Goal: Task Accomplishment & Management: Complete application form

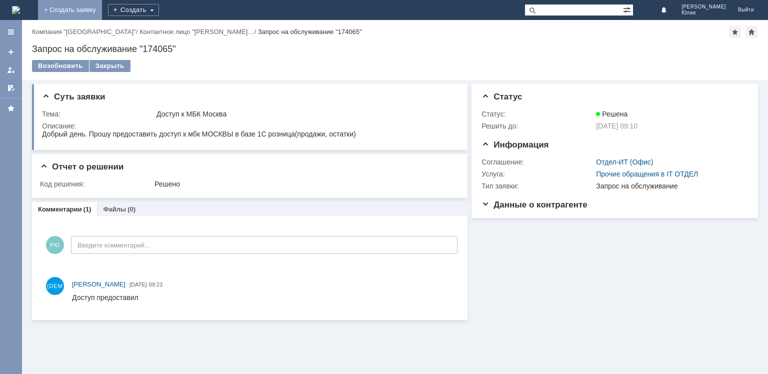
click at [102, 15] on link "+ Создать заявку" at bounding box center [70, 10] width 64 height 20
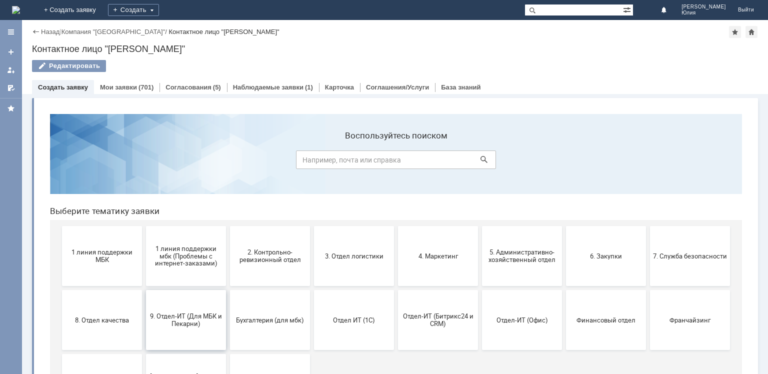
click at [169, 314] on span "9. Отдел-ИТ (Для МБК и Пекарни)" at bounding box center [186, 320] width 74 height 15
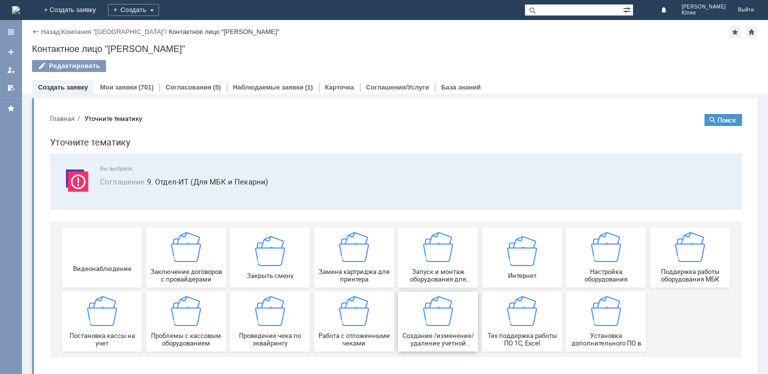
click at [440, 328] on div "Создание /изменение/удаление учетной записи пользователя МБК" at bounding box center [438, 321] width 74 height 51
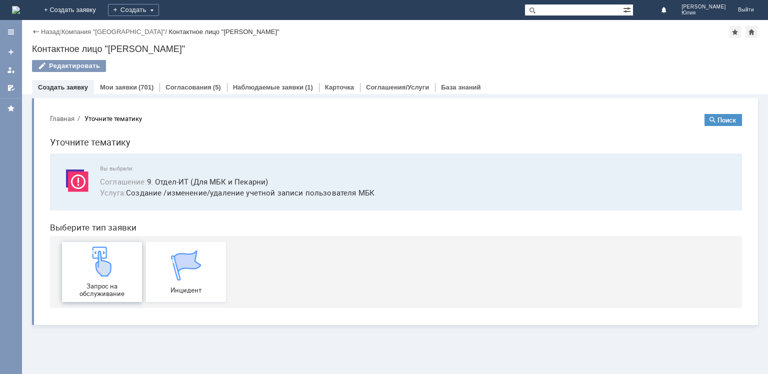
click at [84, 293] on span "Запрос на обслуживание" at bounding box center [102, 290] width 74 height 15
click at [109, 268] on img at bounding box center [102, 262] width 30 height 30
click at [110, 282] on div "Запрос на обслуживание" at bounding box center [102, 272] width 74 height 51
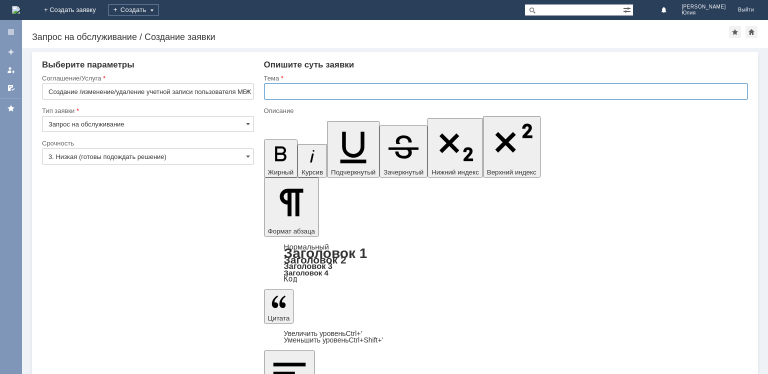
click at [300, 90] on input "text" at bounding box center [506, 92] width 484 height 16
type input "Доступ в кассу"
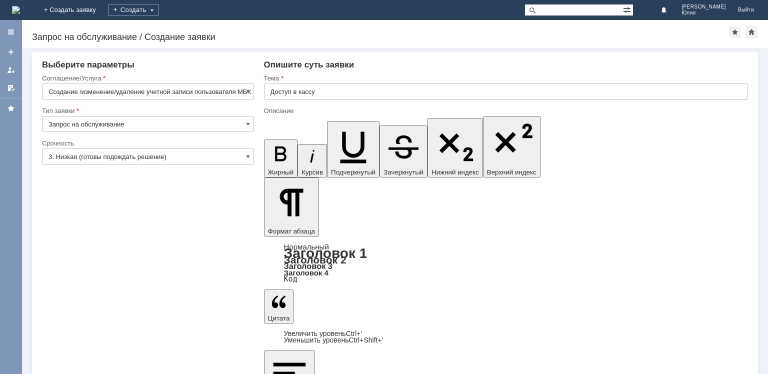
click at [292, 88] on input "text" at bounding box center [506, 92] width 484 height 16
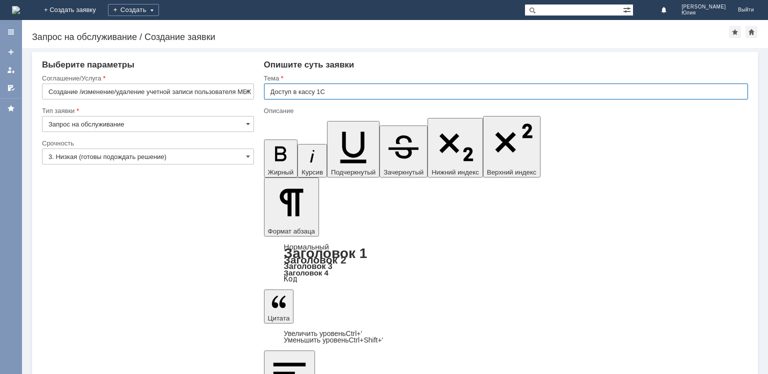
type input "Доступ в кассу 1С"
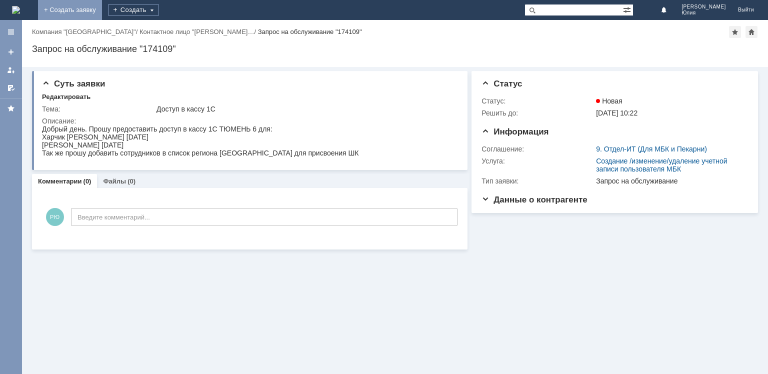
click at [102, 10] on link "+ Создать заявку" at bounding box center [70, 10] width 64 height 20
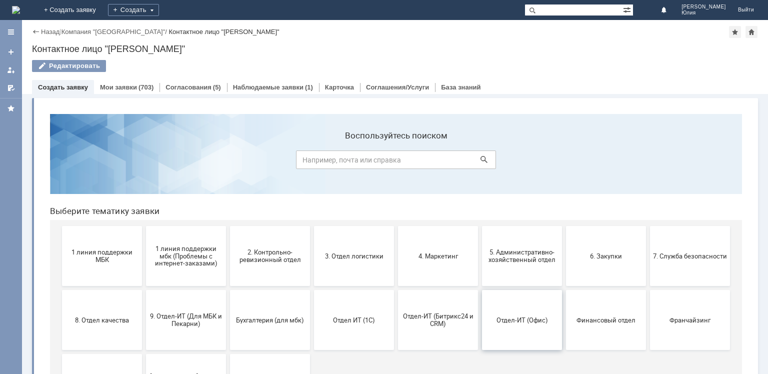
click at [506, 323] on span "Отдел-ИТ (Офис)" at bounding box center [522, 320] width 74 height 8
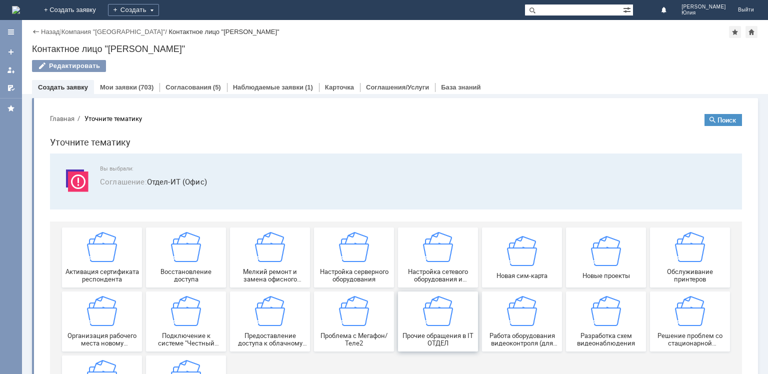
click at [438, 321] on img at bounding box center [438, 311] width 30 height 30
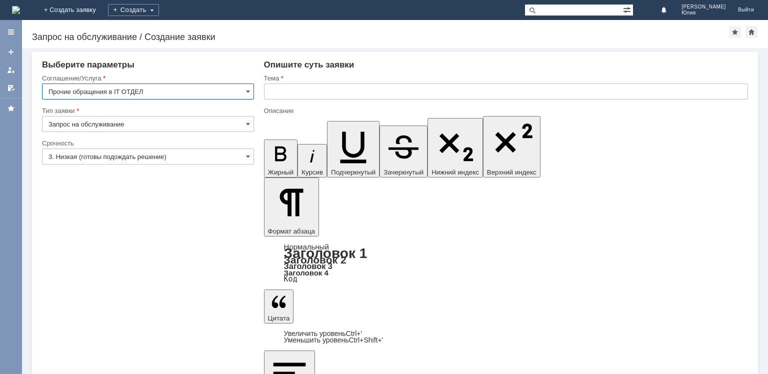
click at [296, 88] on input "text" at bounding box center [506, 92] width 484 height 16
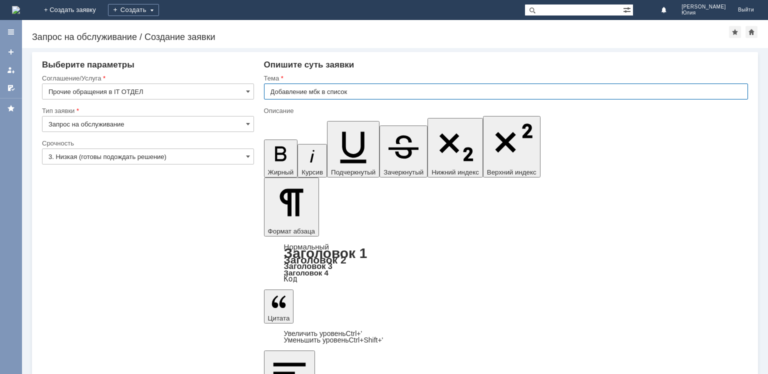
type input "Добавление мбк в список"
